Goal: Task Accomplishment & Management: Use online tool/utility

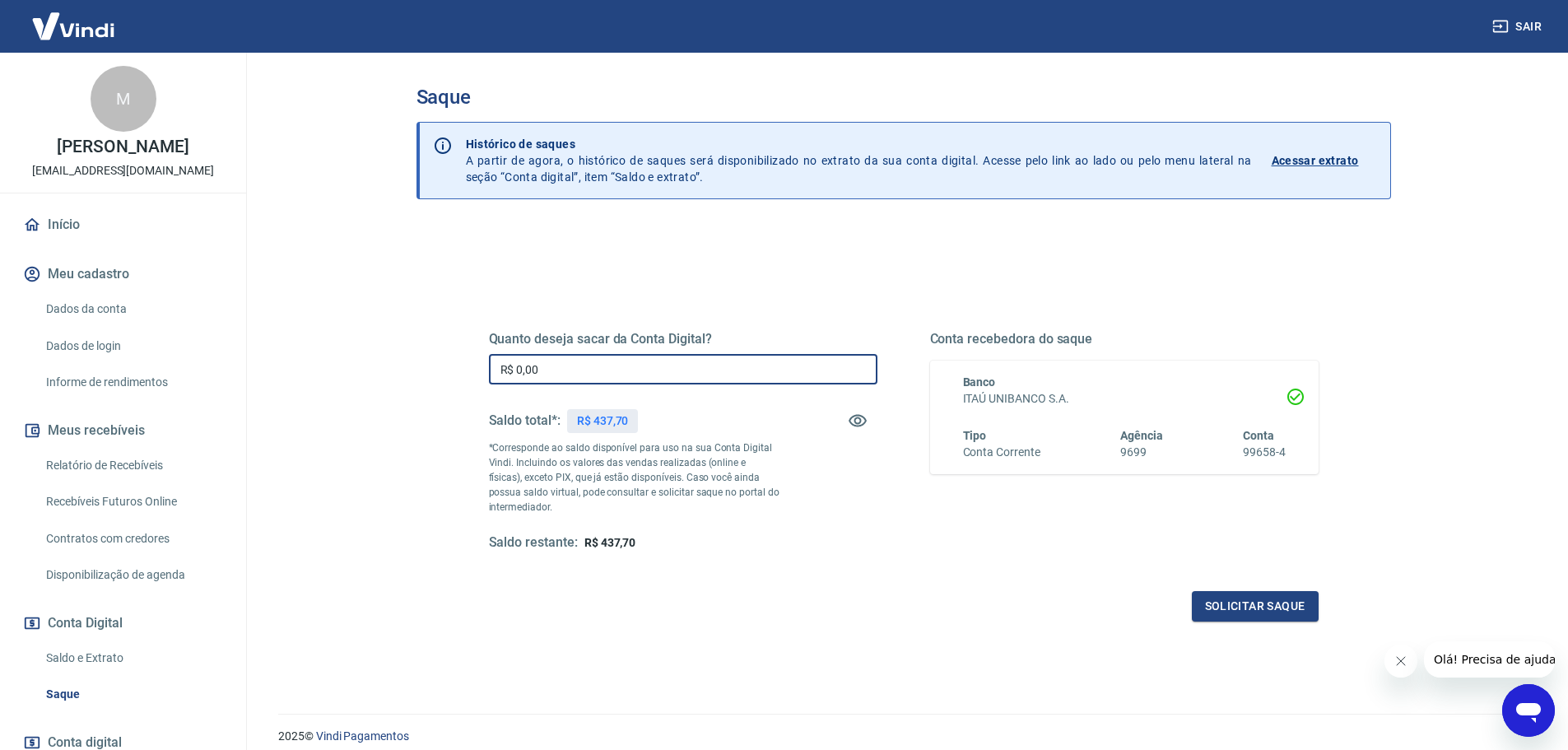
click at [646, 360] on input "R$ 0,00" at bounding box center [684, 369] width 388 height 30
type input "R$ 437,70"
drag, startPoint x: 582, startPoint y: 425, endPoint x: 639, endPoint y: 429, distance: 57.1
click at [635, 426] on div "R$ 437,70" at bounding box center [603, 421] width 72 height 24
click at [727, 556] on div "Quanto deseja sacar da Conta Digital? R$ 437,70 ​ Saldo total*: R$ 437,70 *Corr…" at bounding box center [904, 457] width 830 height 330
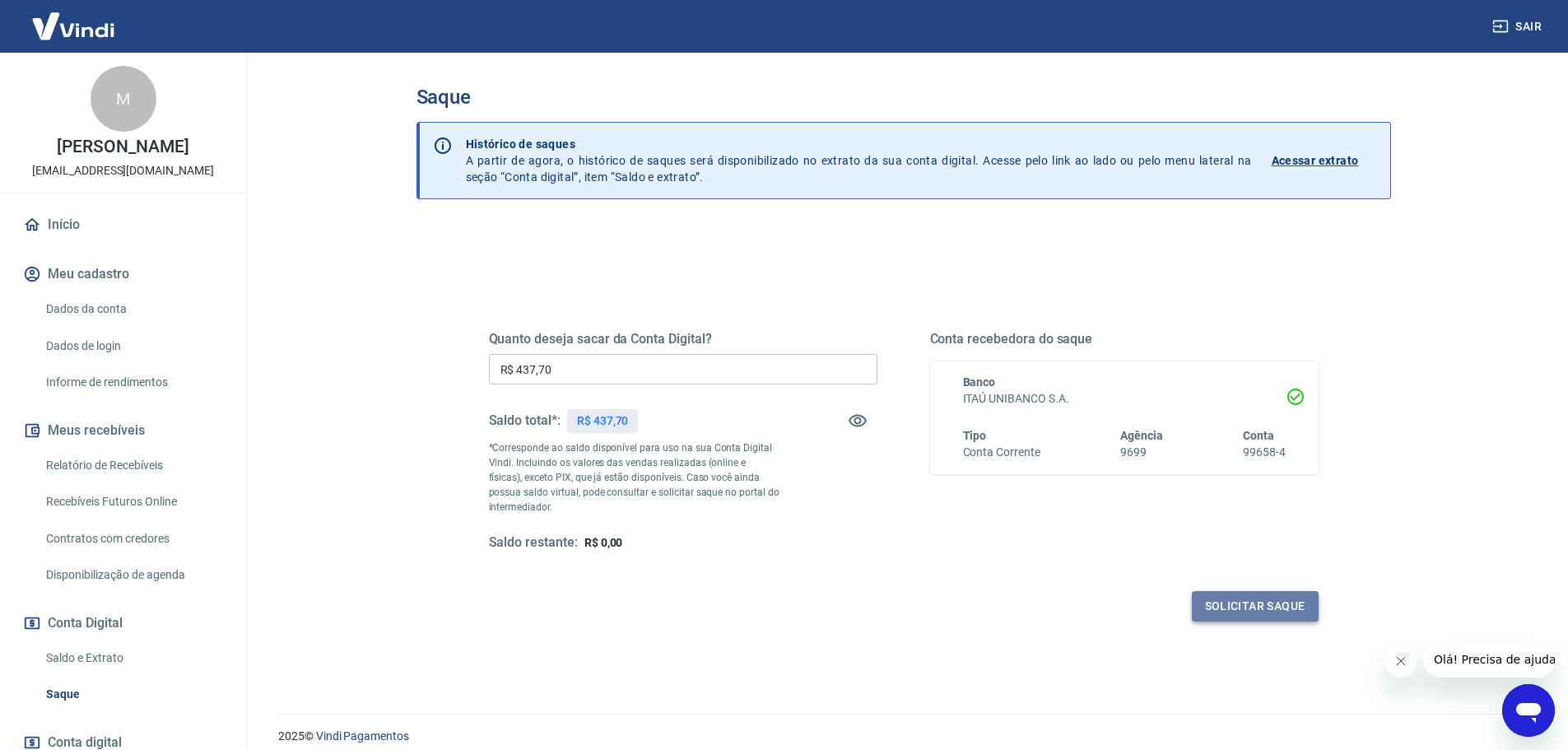
click at [1238, 605] on button "Solicitar saque" at bounding box center [1255, 606] width 127 height 30
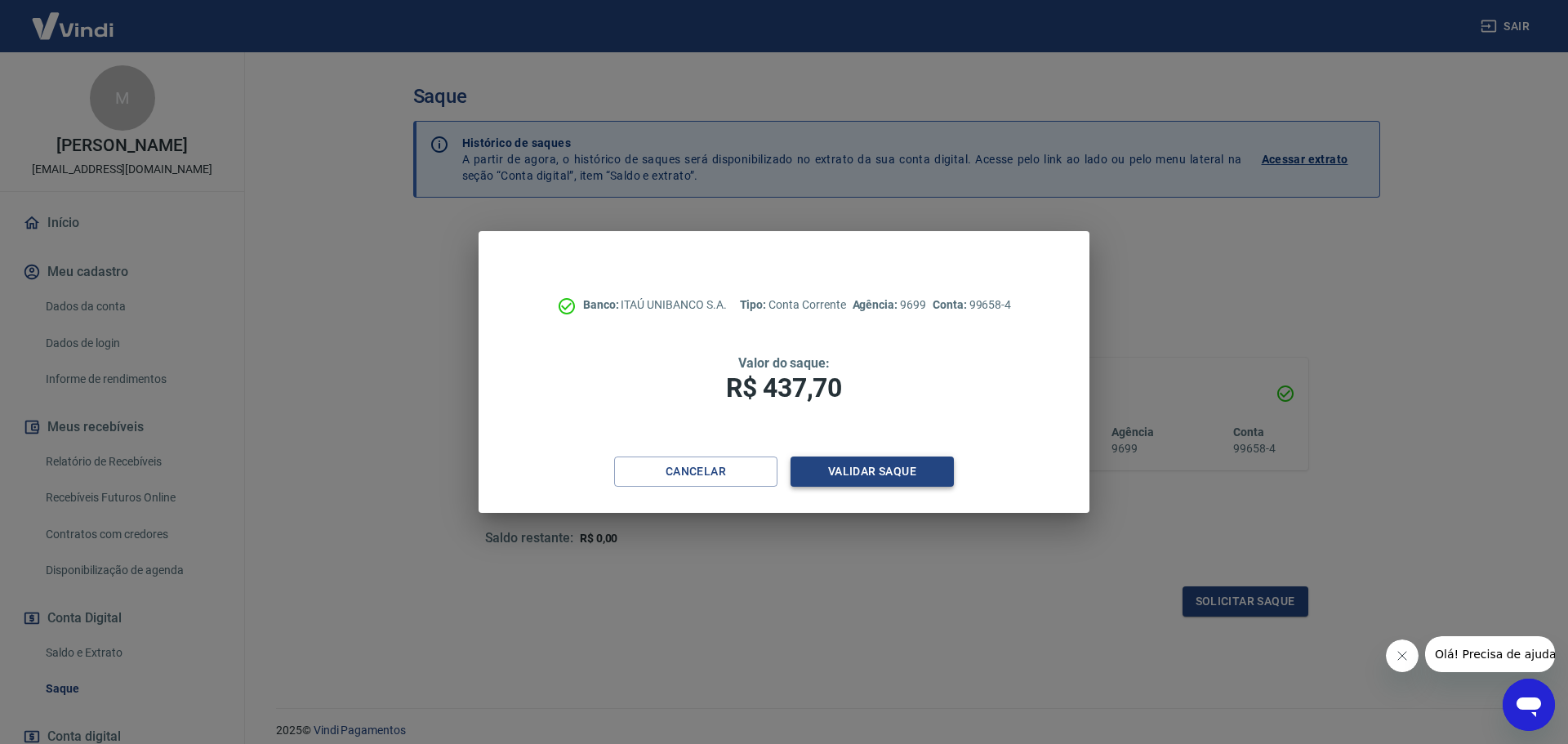
click at [841, 467] on button "Validar saque" at bounding box center [873, 471] width 164 height 30
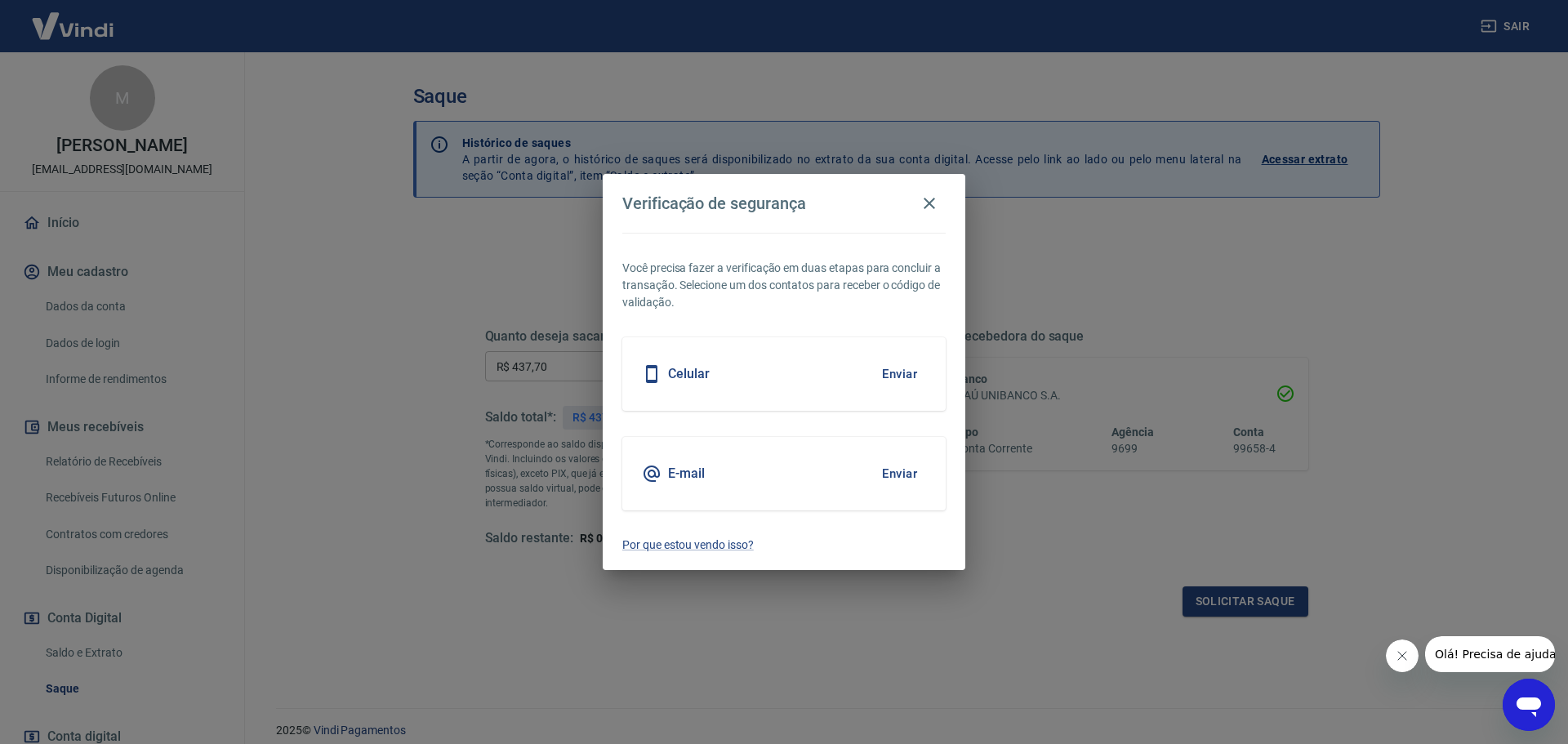
click at [880, 373] on button "Enviar" at bounding box center [899, 374] width 53 height 35
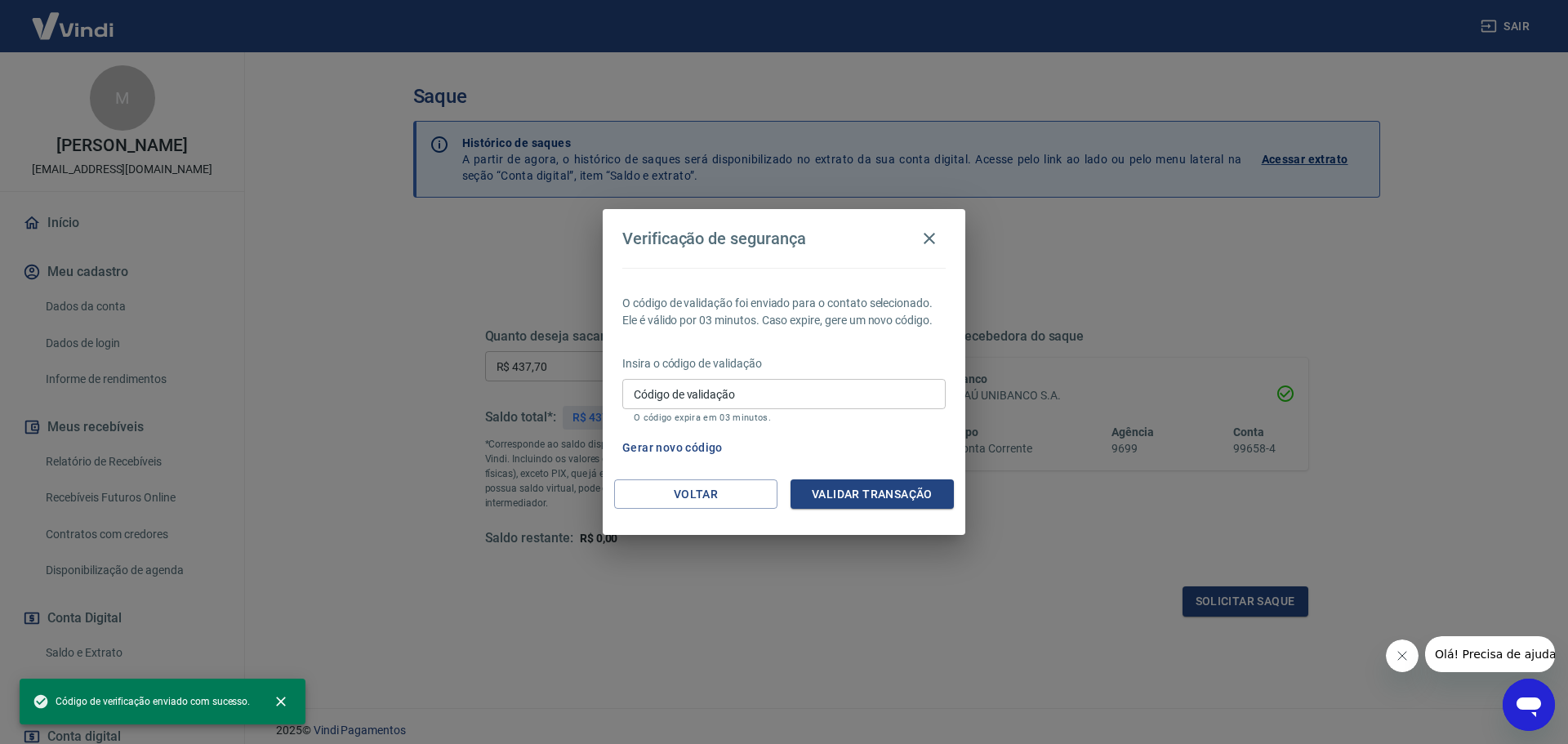
click at [654, 379] on div "Código de validação Código de validação O código expira em 03 minutos." at bounding box center [784, 401] width 324 height 44
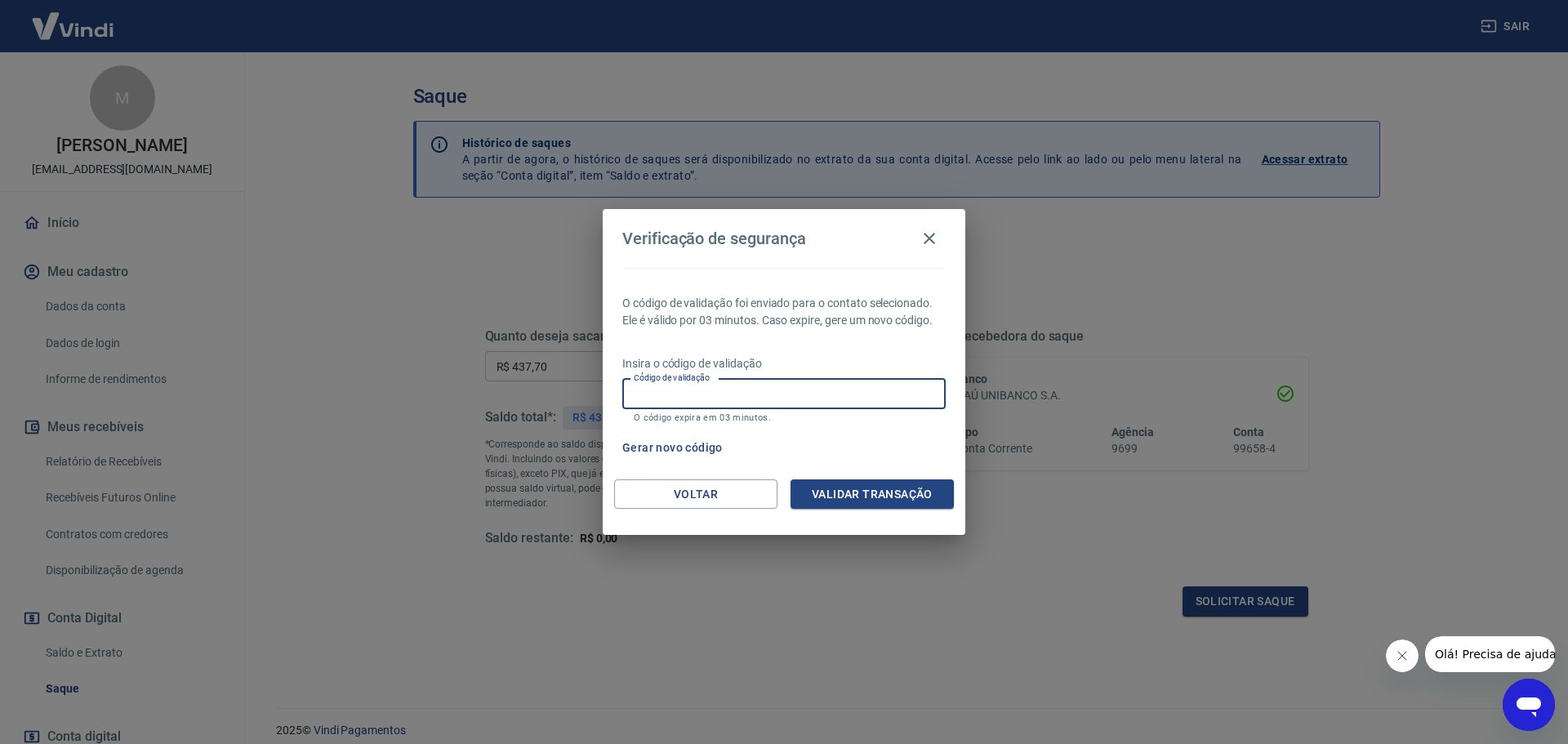
click at [708, 440] on button "Gerar novo código" at bounding box center [672, 447] width 114 height 30
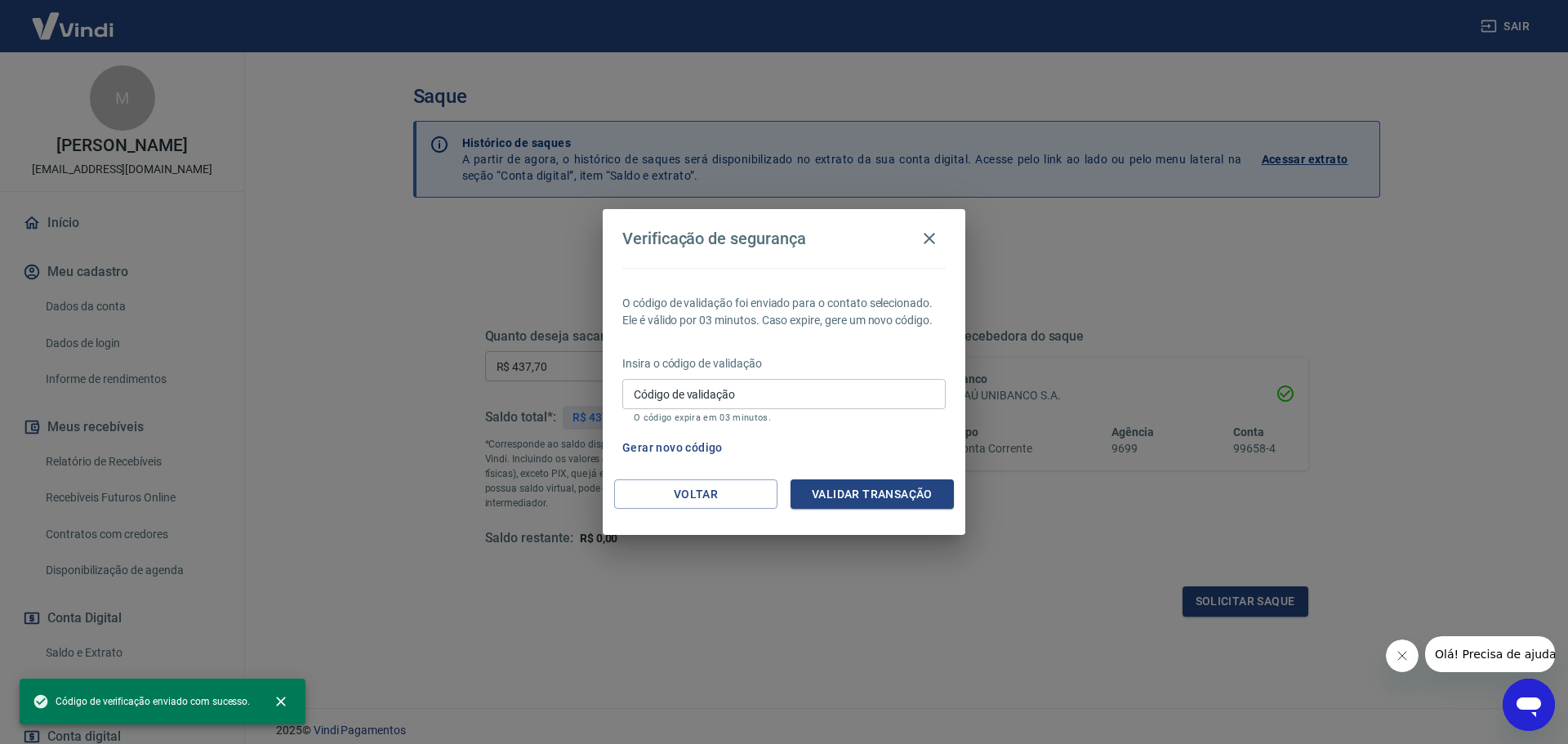
click at [673, 385] on div "Código de validação Código de validação O código expira em 03 minutos." at bounding box center [784, 401] width 324 height 44
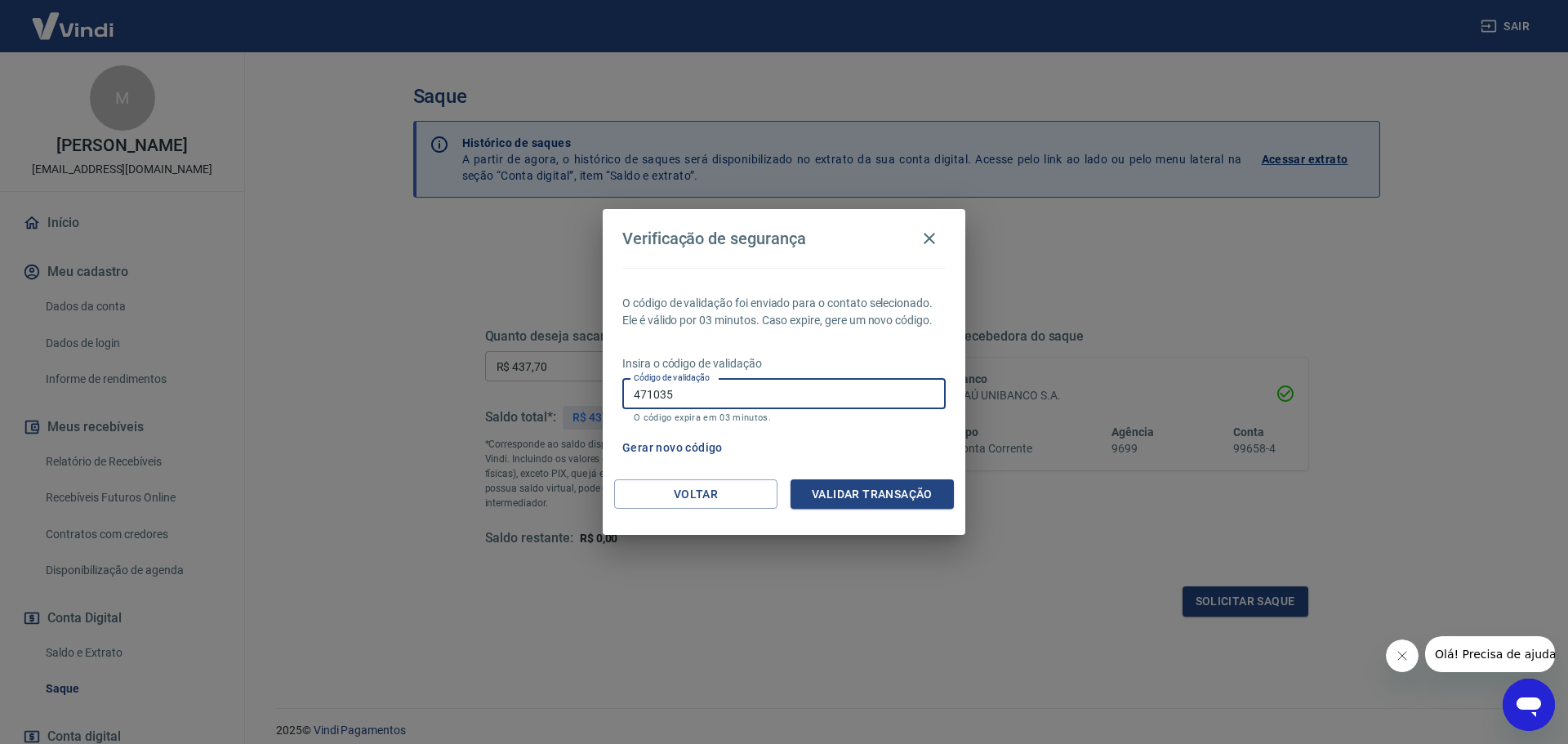
type input "471035"
click at [926, 491] on button "Validar transação" at bounding box center [873, 494] width 164 height 30
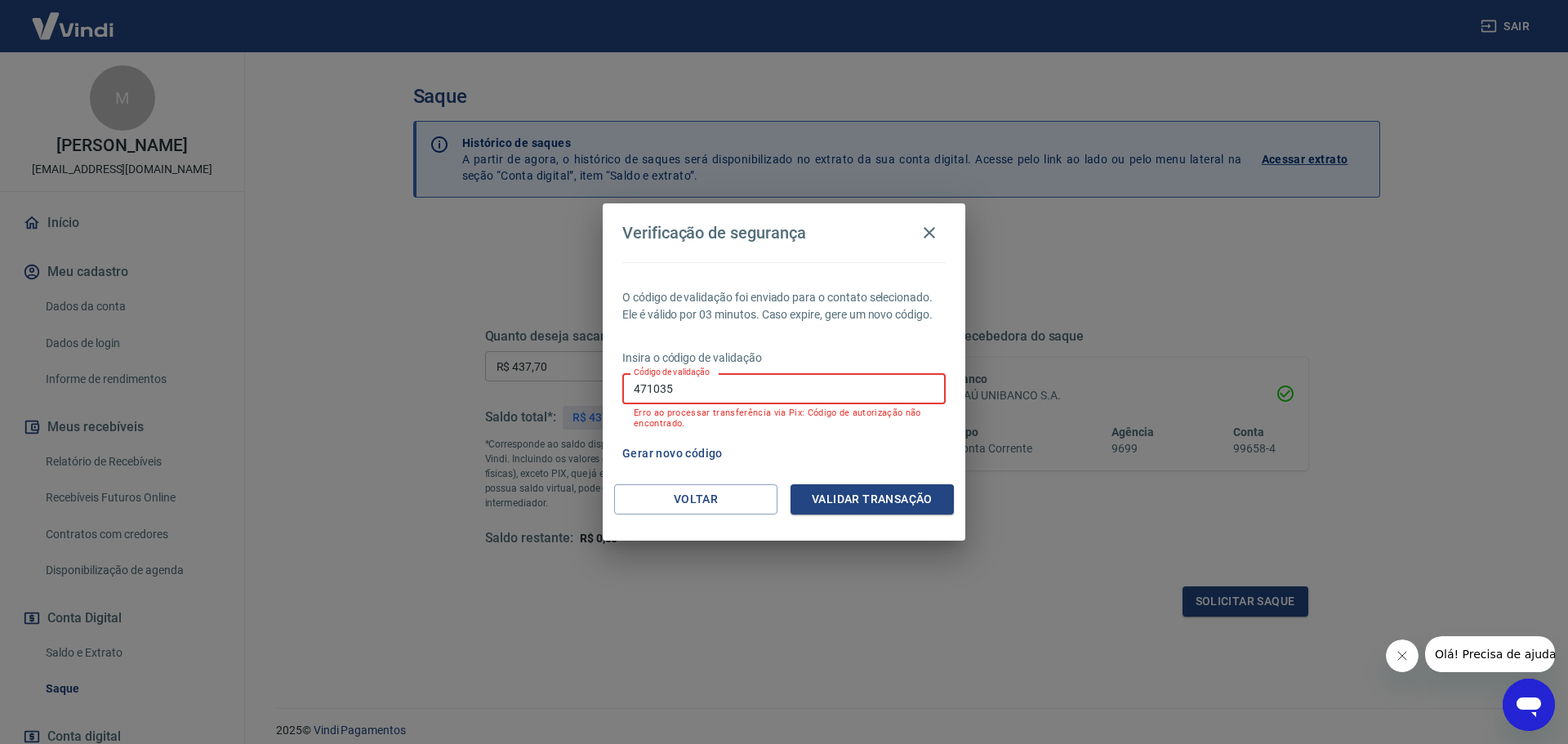
drag, startPoint x: 721, startPoint y: 380, endPoint x: 610, endPoint y: 396, distance: 112.1
click at [610, 396] on div "O código de validação foi enviado para o contato selecionado. Ele é válido por …" at bounding box center [784, 373] width 362 height 223
type input "7"
type input "519823"
click at [899, 502] on button "Validar transação" at bounding box center [873, 499] width 164 height 30
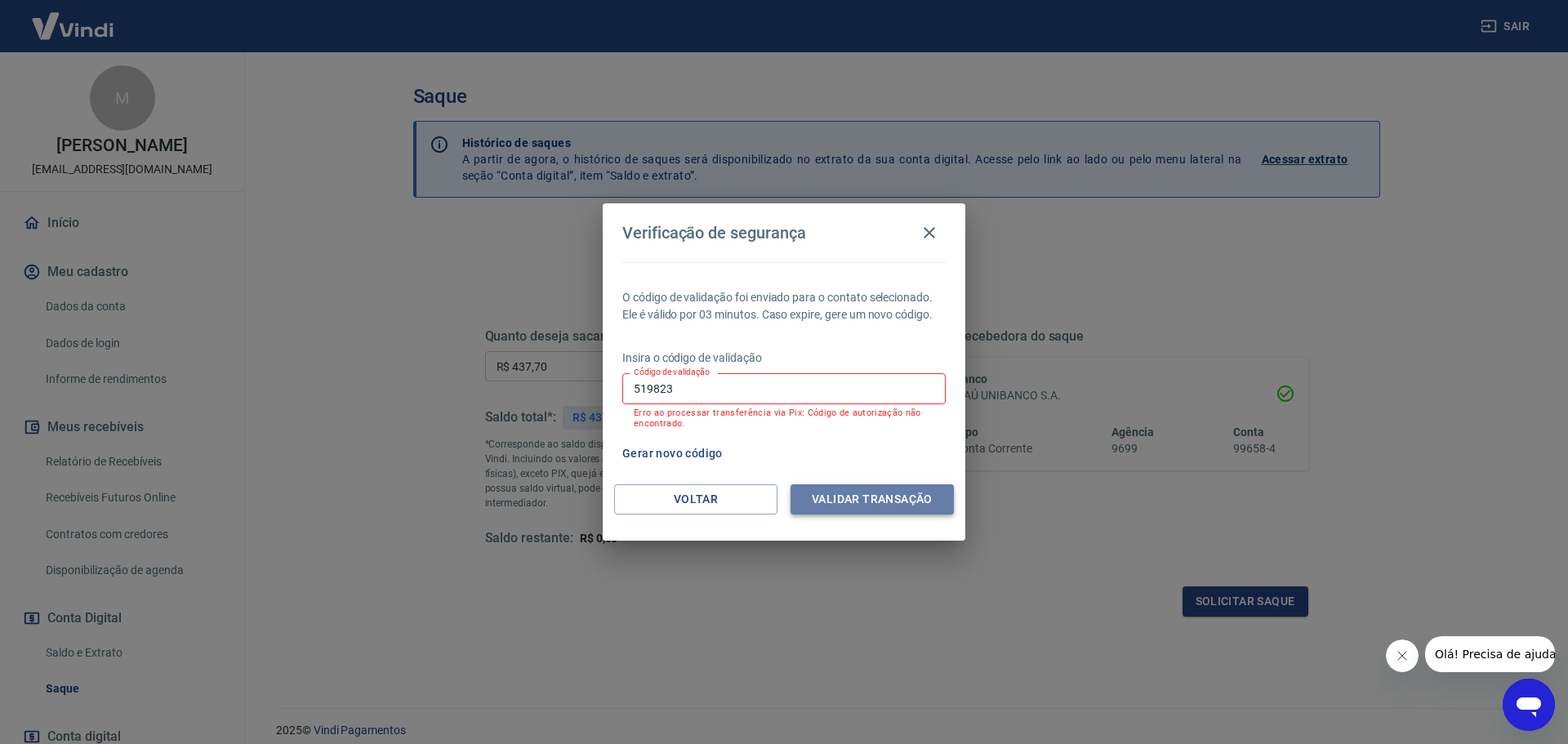
click at [869, 496] on button "Validar transação" at bounding box center [873, 499] width 164 height 30
click at [686, 450] on button "Gerar novo código" at bounding box center [672, 453] width 114 height 30
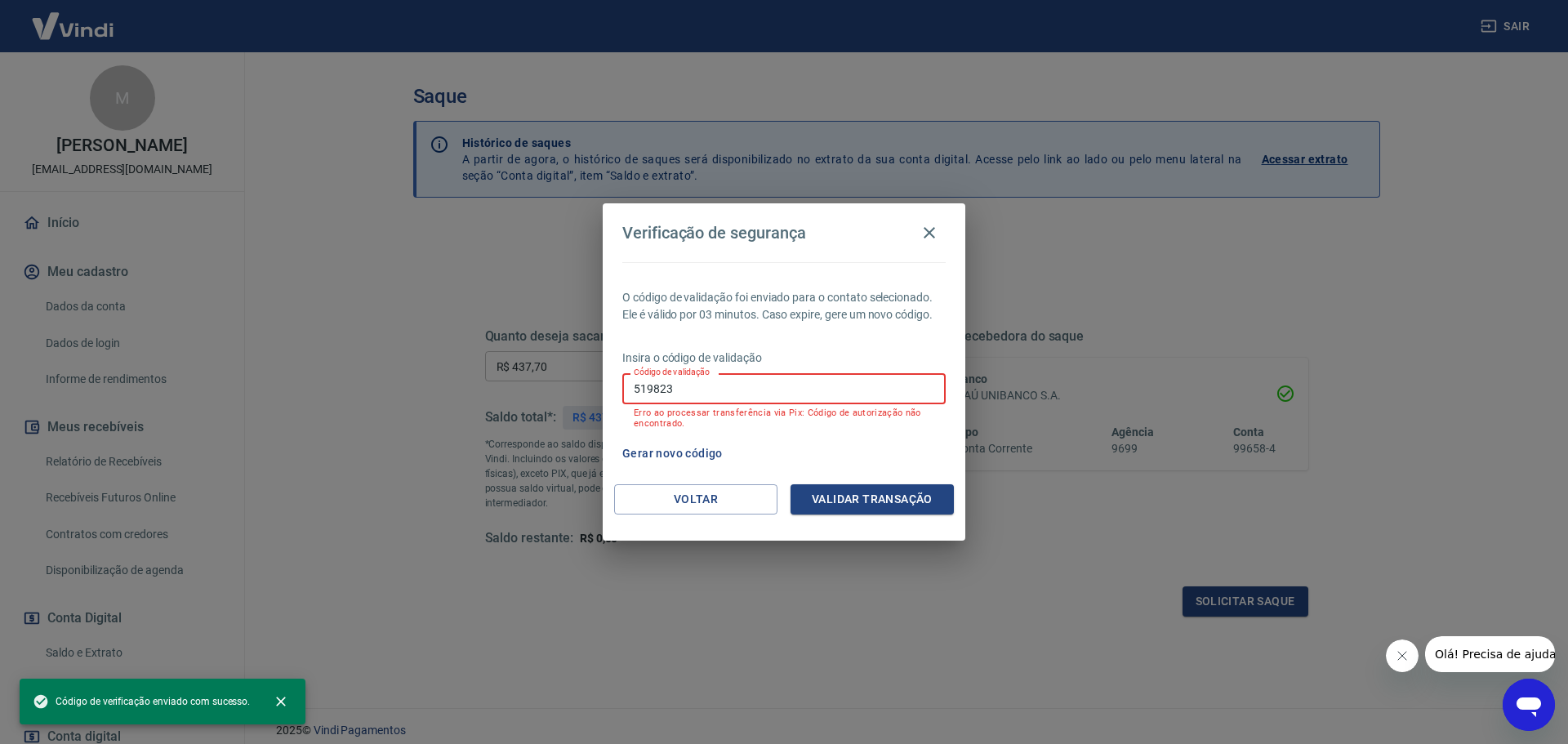
drag, startPoint x: 701, startPoint y: 390, endPoint x: 456, endPoint y: 360, distance: 246.8
click at [456, 360] on div "Verificação de segurança O código de validação foi enviado para o contato selec…" at bounding box center [784, 372] width 1568 height 744
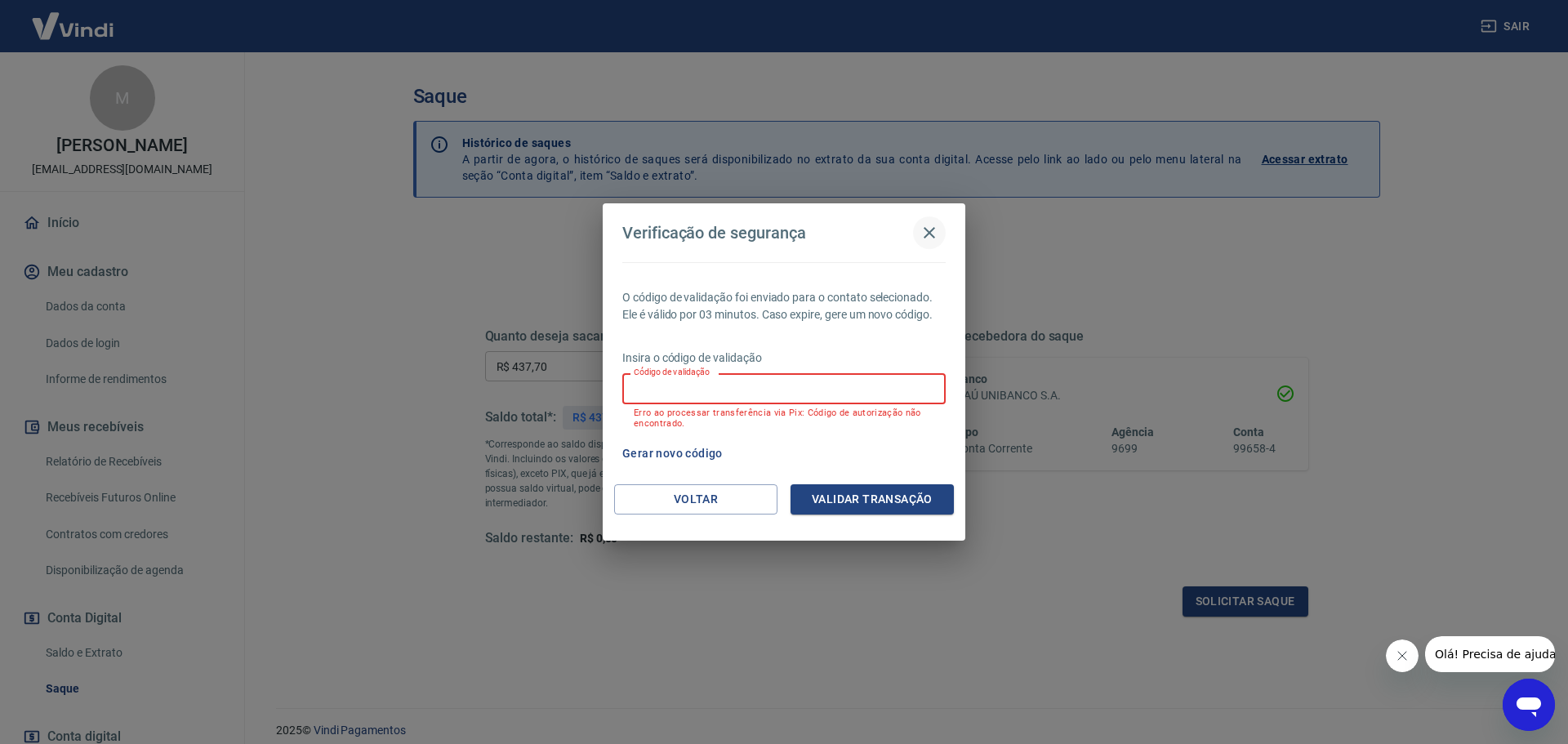
click at [933, 225] on icon "button" at bounding box center [929, 232] width 19 height 19
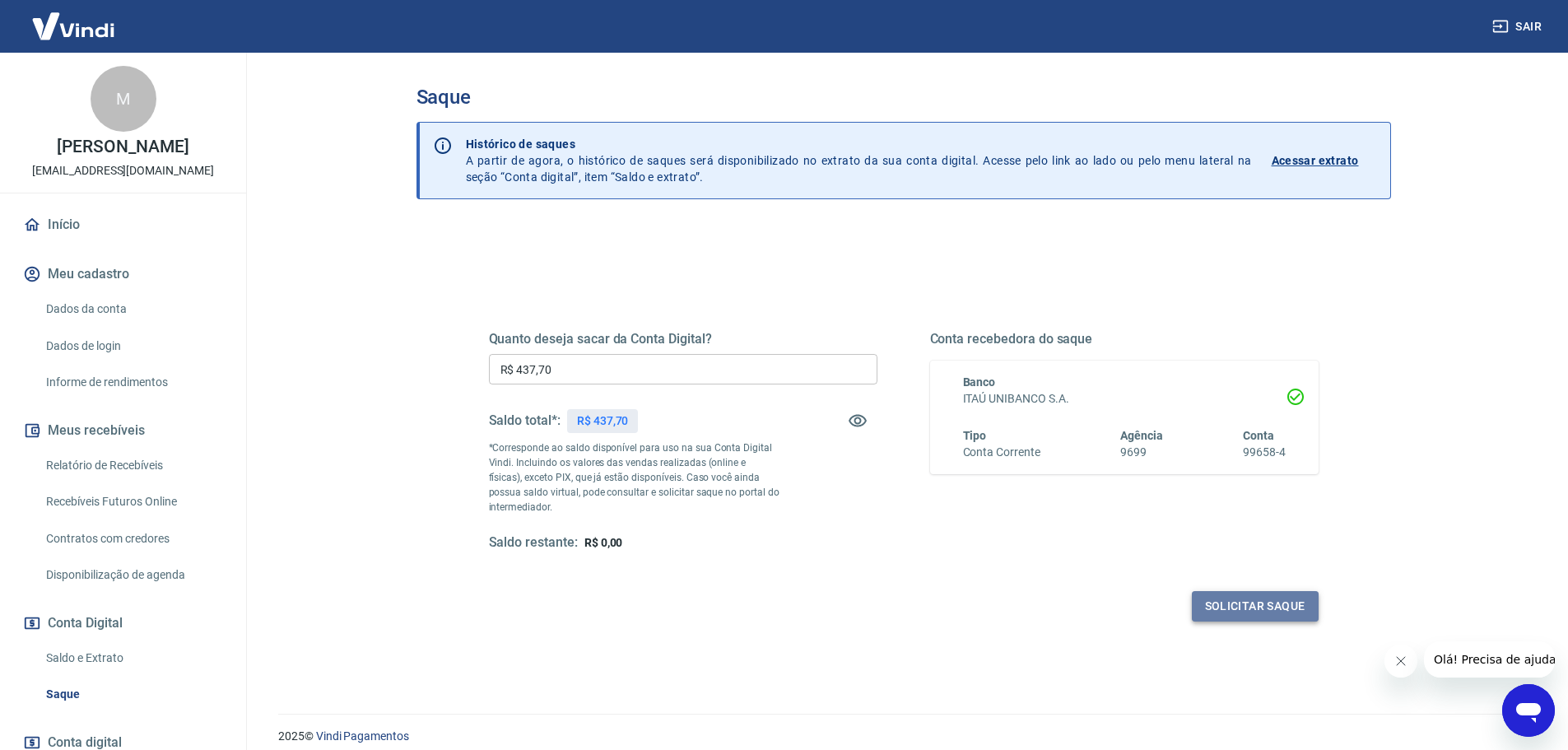
click at [1218, 603] on button "Solicitar saque" at bounding box center [1255, 606] width 127 height 30
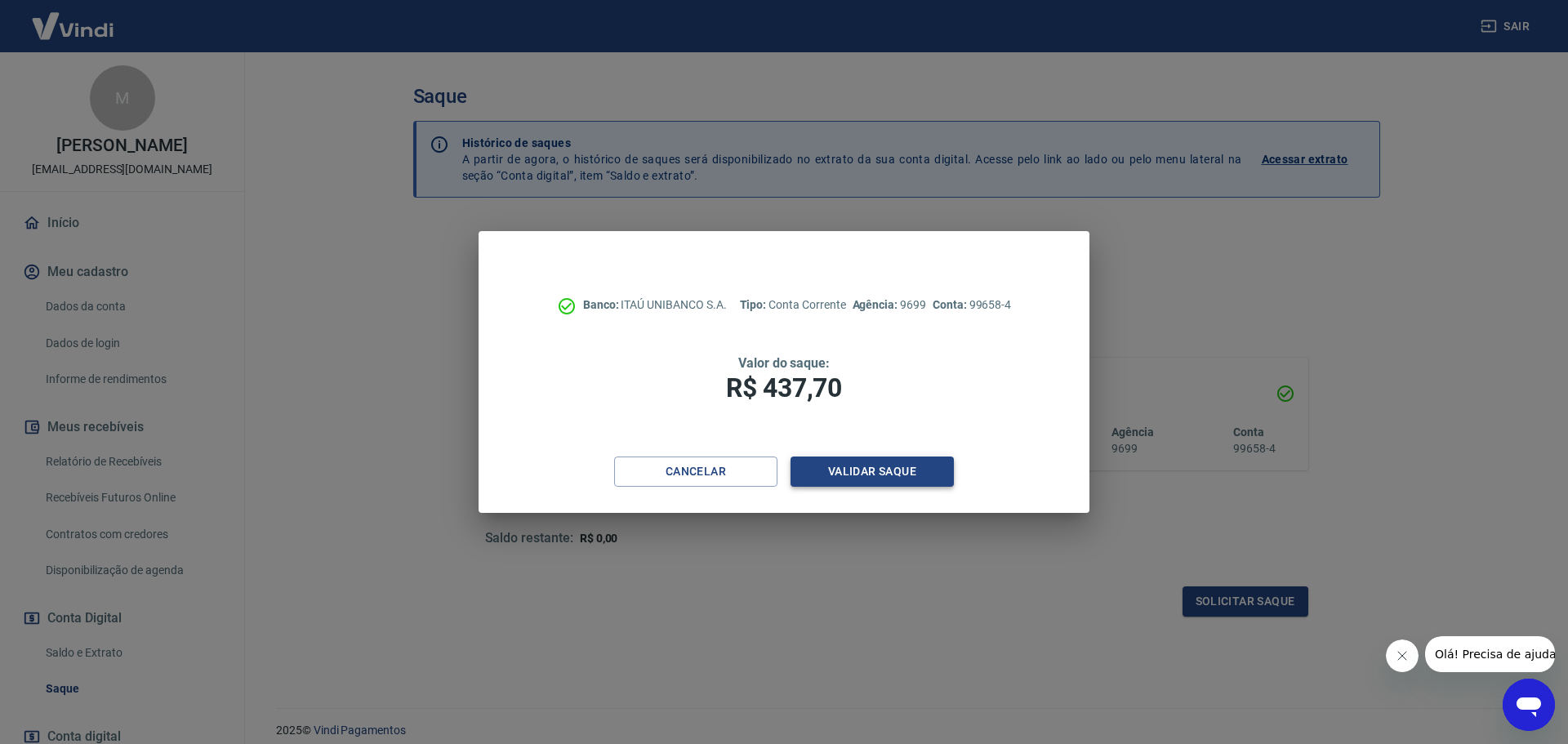
click at [884, 467] on button "Validar saque" at bounding box center [873, 471] width 164 height 30
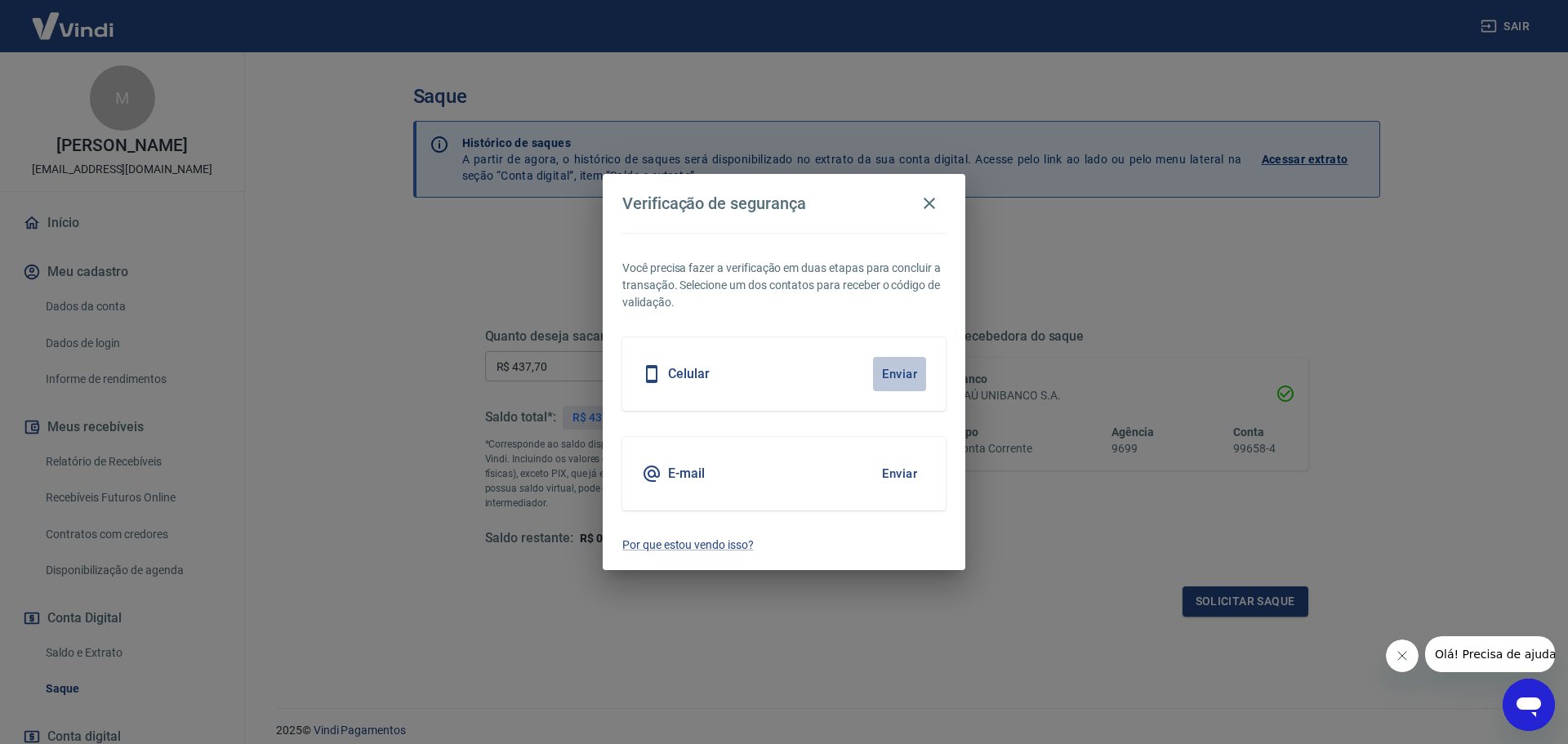
click at [900, 376] on button "Enviar" at bounding box center [899, 374] width 53 height 35
